Goal: Communication & Community: Ask a question

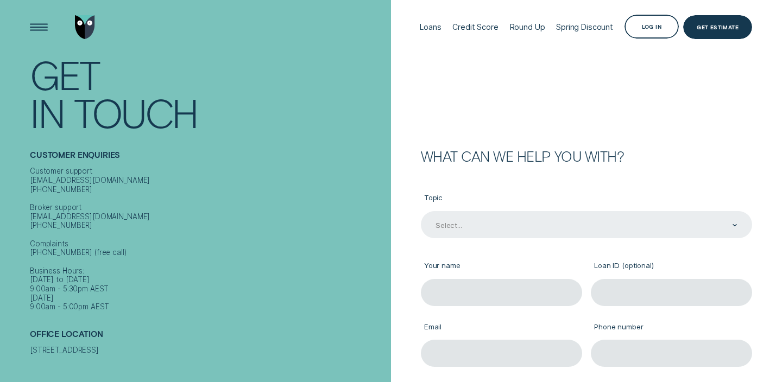
click at [481, 223] on div "Select..." at bounding box center [586, 224] width 331 height 27
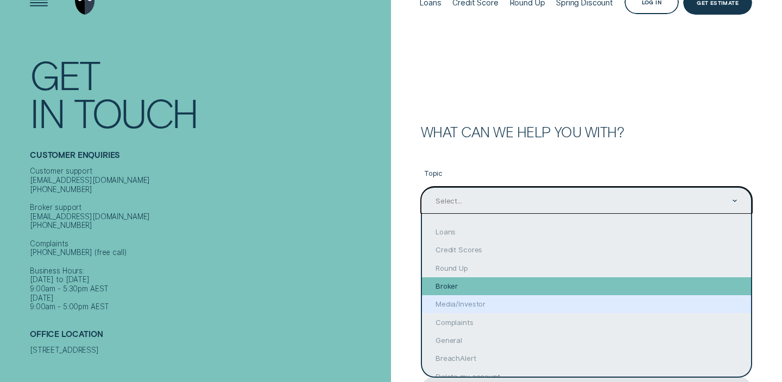
scroll to position [22, 0]
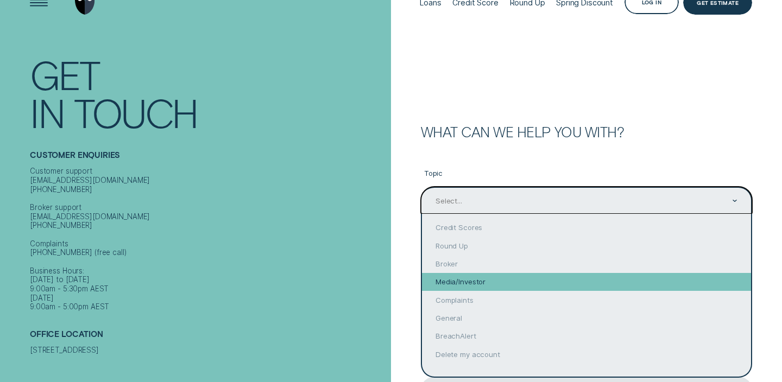
click at [479, 285] on div "Media/Investor" at bounding box center [586, 282] width 329 height 18
type input "Media/Investor"
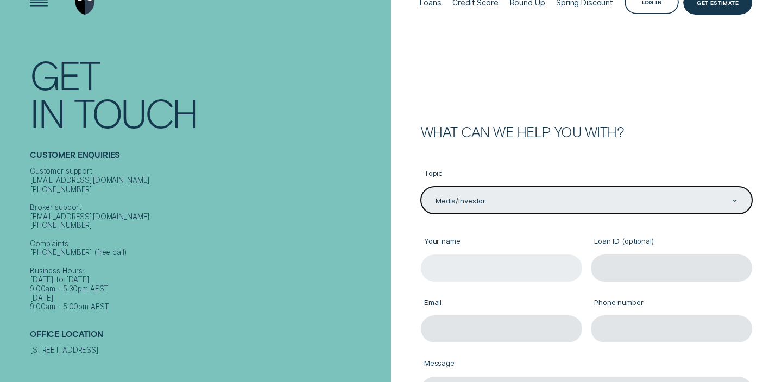
click at [469, 262] on input "Your name" at bounding box center [501, 268] width 161 height 27
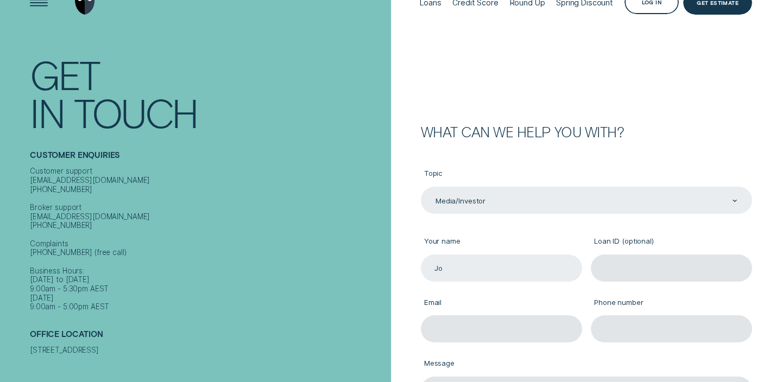
type input "[PERSON_NAME]"
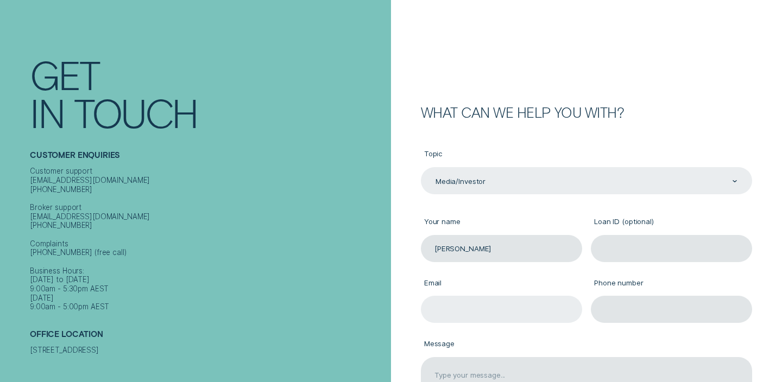
click at [479, 309] on input "Email" at bounding box center [501, 309] width 161 height 27
type input "[EMAIL_ADDRESS][DOMAIN_NAME]"
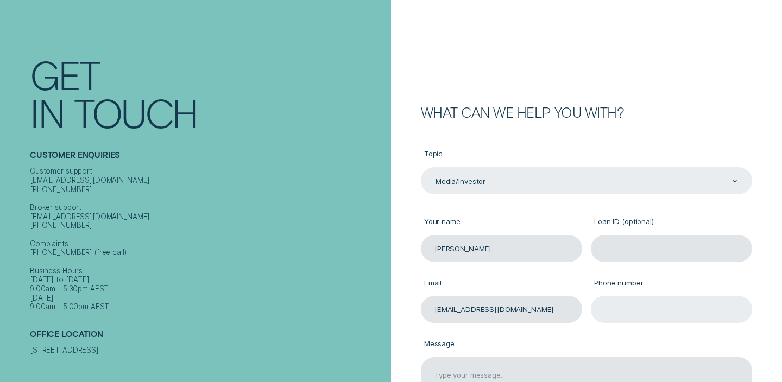
click at [624, 316] on input "Phone number" at bounding box center [671, 309] width 161 height 27
type input "[PHONE_NUMBER]"
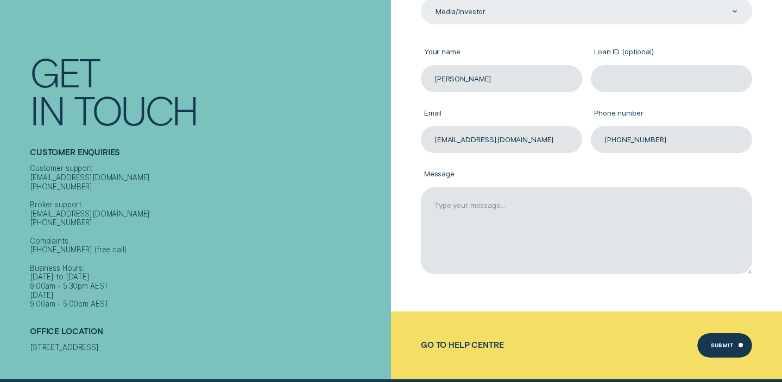
scroll to position [223, 0]
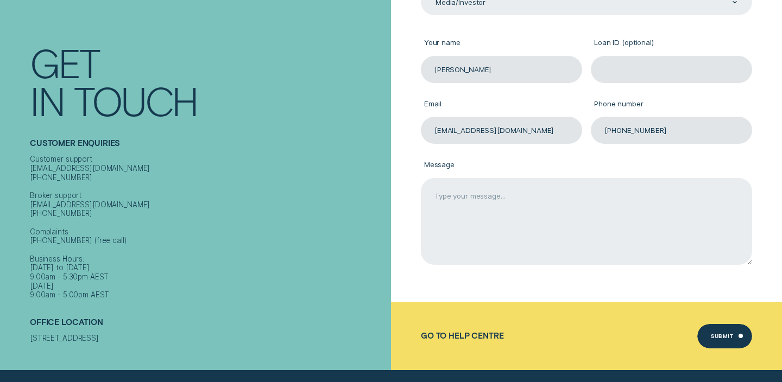
click at [489, 220] on textarea "Message" at bounding box center [586, 221] width 331 height 87
paste textarea "Dear UnitedHealth Group Investor Relations Team, RTTNews is a 25+ year global f…"
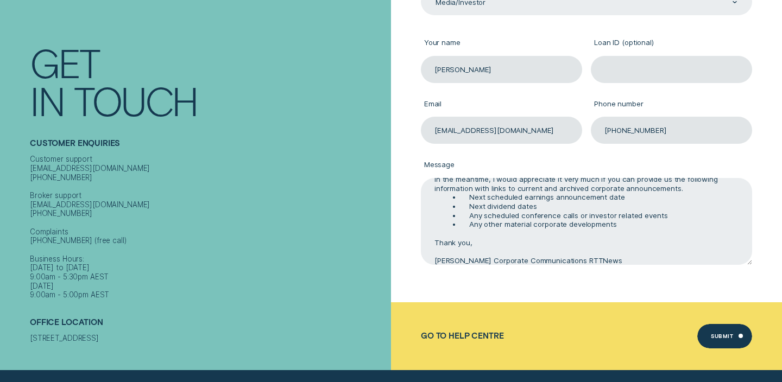
scroll to position [0, 0]
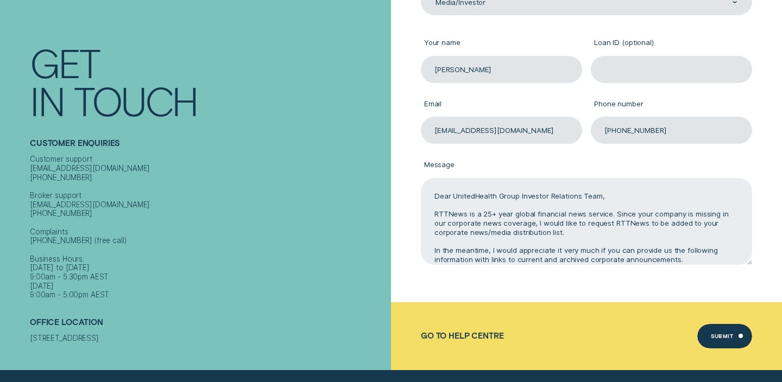
drag, startPoint x: 454, startPoint y: 196, endPoint x: 519, endPoint y: 196, distance: 64.6
click at [519, 196] on textarea "Dear UnitedHealth Group Investor Relations Team, RTTNews is a 25+ year global f…" at bounding box center [586, 221] width 331 height 87
paste textarea "Wisr Ltd"
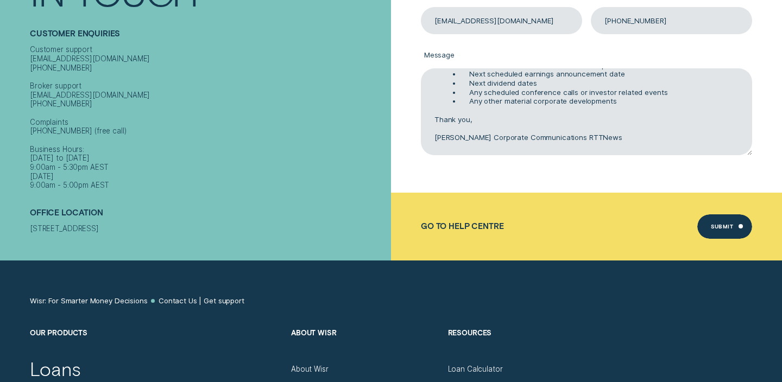
scroll to position [328, 0]
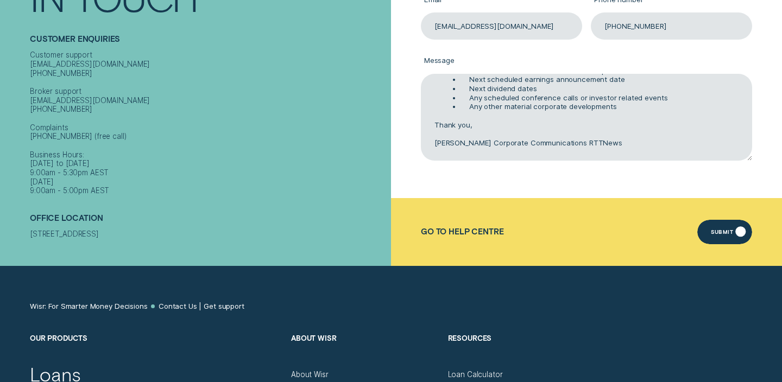
type textarea "Dear Wisr Ltd Investor Relations Team, RTTNews is a 25+ year global financial n…"
click at [718, 233] on div "Submit" at bounding box center [722, 233] width 22 height 5
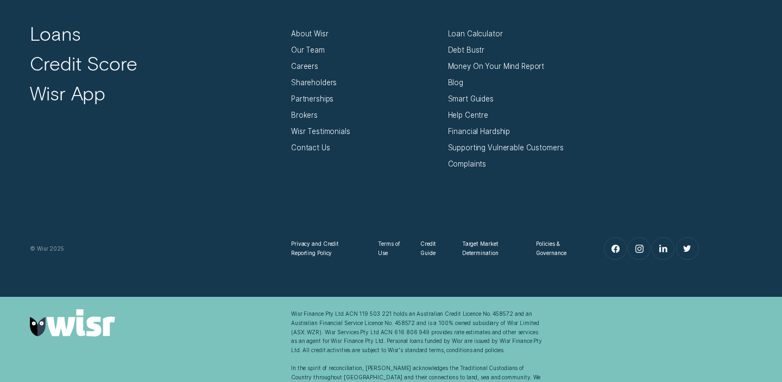
scroll to position [454, 0]
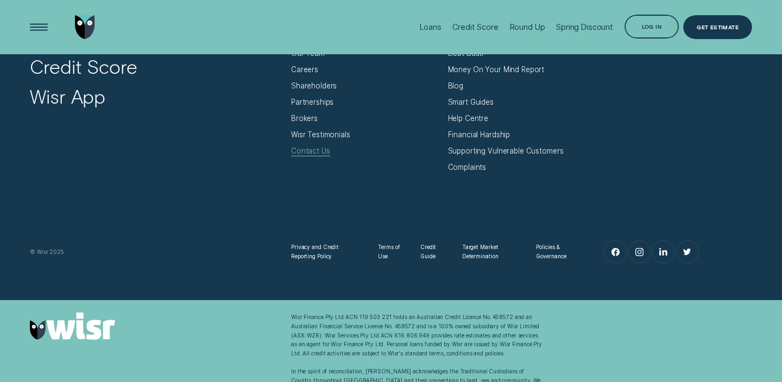
click at [307, 156] on div "Contact Us" at bounding box center [310, 151] width 39 height 9
